Goal: Information Seeking & Learning: Learn about a topic

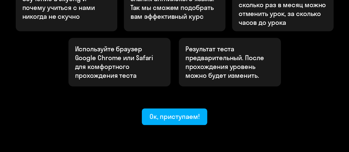
scroll to position [246, 0]
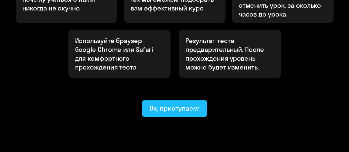
click at [176, 104] on div "Ок, приступаем!" at bounding box center [174, 108] width 50 height 9
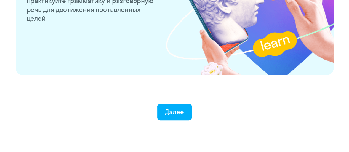
scroll to position [1126, 0]
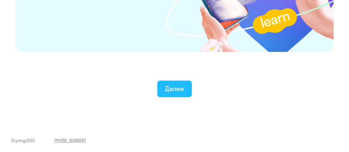
click at [176, 90] on div "Далее" at bounding box center [174, 88] width 19 height 9
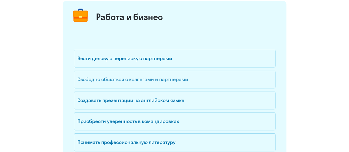
scroll to position [83, 0]
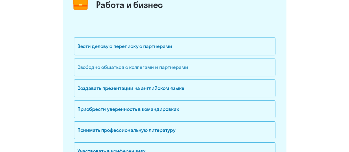
click at [142, 67] on div "Свободно общаться с коллегами и партнерами" at bounding box center [174, 67] width 201 height 18
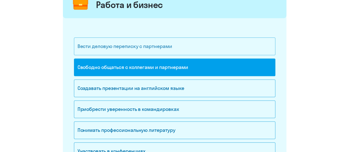
click at [155, 49] on div "Вести деловую переписку с партнерами" at bounding box center [174, 46] width 201 height 18
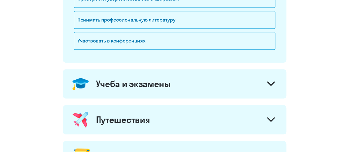
scroll to position [220, 0]
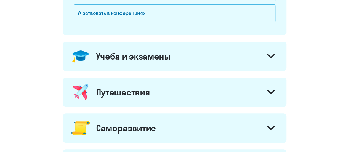
click at [211, 56] on div "Учеба и экзамены" at bounding box center [174, 56] width 223 height 29
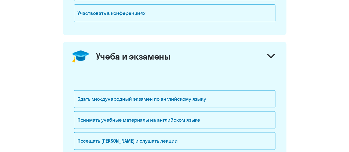
click at [269, 54] on icon at bounding box center [271, 56] width 8 height 5
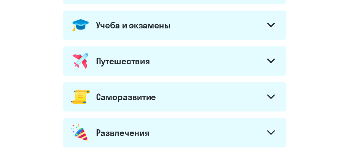
scroll to position [276, 0]
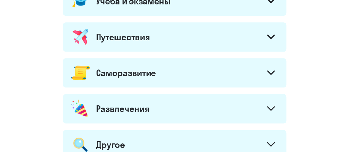
click at [266, 36] on div at bounding box center [270, 37] width 13 height 13
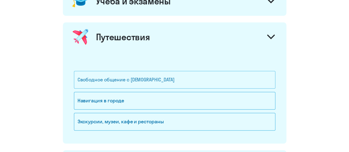
click at [120, 80] on div "Свободное общение с [DEMOGRAPHIC_DATA]" at bounding box center [174, 80] width 201 height 18
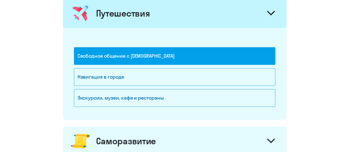
scroll to position [386, 0]
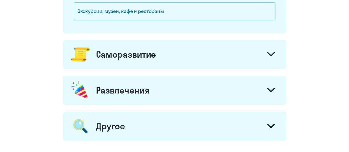
click at [272, 52] on icon at bounding box center [270, 53] width 7 height 3
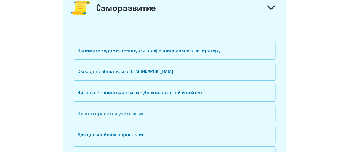
scroll to position [441, 0]
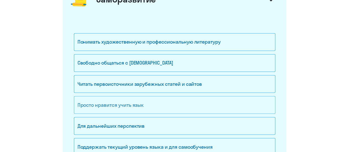
click at [133, 105] on div "Просто нравится учить язык" at bounding box center [174, 105] width 201 height 18
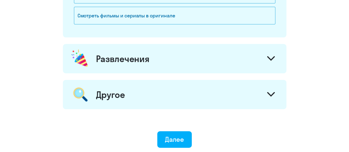
scroll to position [606, 0]
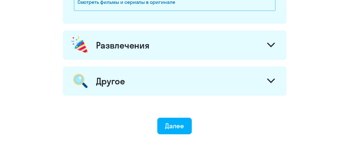
click at [270, 43] on icon at bounding box center [271, 45] width 8 height 5
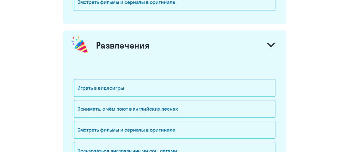
click at [270, 43] on icon at bounding box center [271, 45] width 8 height 5
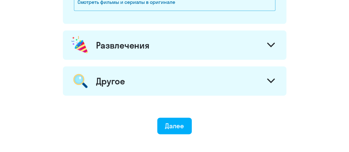
click at [270, 79] on icon at bounding box center [271, 81] width 8 height 5
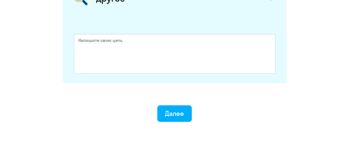
scroll to position [634, 0]
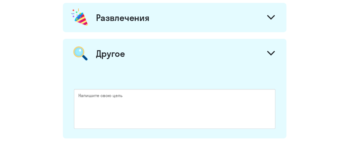
click at [273, 51] on icon at bounding box center [271, 53] width 8 height 5
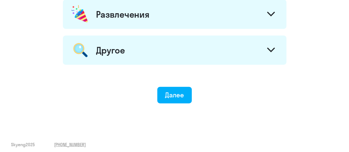
scroll to position [638, 0]
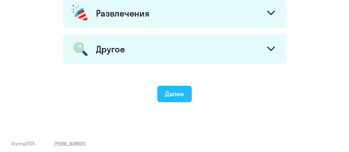
click at [174, 93] on div "Далее" at bounding box center [174, 93] width 19 height 9
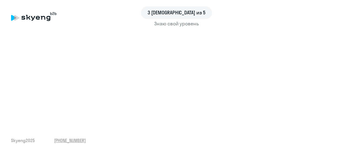
click at [186, 123] on div "3 шаг из 5 Знаю свой уровень Skyeng 2025 [PHONE_NUMBER]" at bounding box center [176, 76] width 353 height 152
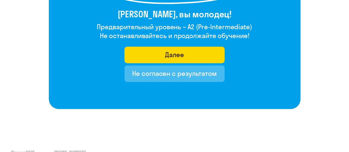
scroll to position [110, 0]
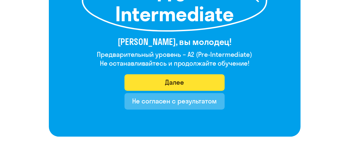
click at [174, 84] on div "Далее" at bounding box center [174, 82] width 19 height 9
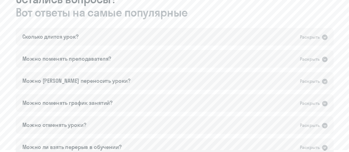
scroll to position [331, 0]
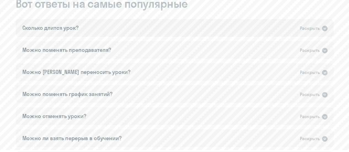
click at [321, 27] on icon at bounding box center [324, 28] width 7 height 7
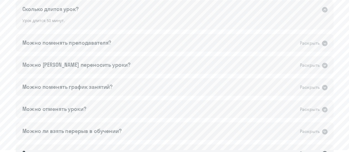
scroll to position [358, 0]
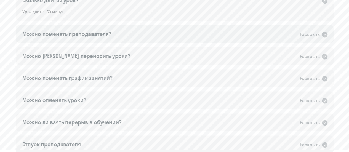
click at [319, 34] on div "Раскрыть" at bounding box center [314, 34] width 28 height 7
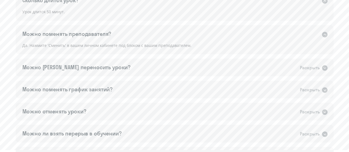
scroll to position [386, 0]
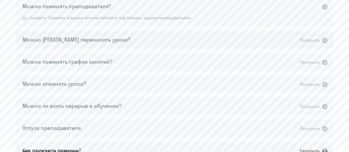
click at [328, 39] on div "Можно [PERSON_NAME] переносить уроки? Раскрыть" at bounding box center [175, 40] width 318 height 18
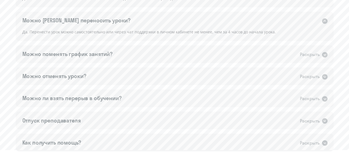
scroll to position [413, 0]
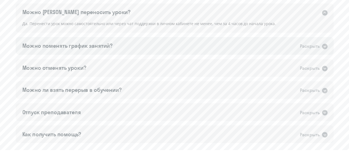
click at [324, 45] on icon at bounding box center [325, 47] width 6 height 6
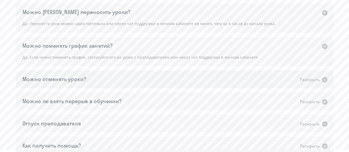
click at [326, 78] on icon at bounding box center [325, 80] width 6 height 6
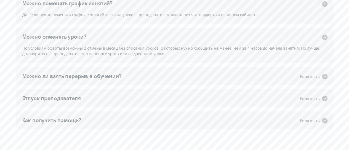
scroll to position [469, 0]
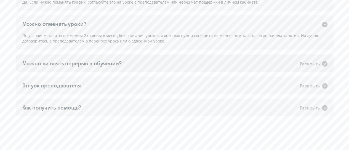
click at [322, 61] on icon at bounding box center [325, 64] width 6 height 6
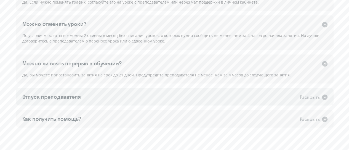
click at [324, 96] on icon at bounding box center [325, 97] width 6 height 6
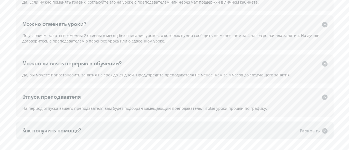
click at [325, 130] on icon at bounding box center [325, 131] width 6 height 6
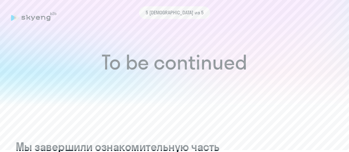
scroll to position [0, 0]
